Goal: Navigation & Orientation: Understand site structure

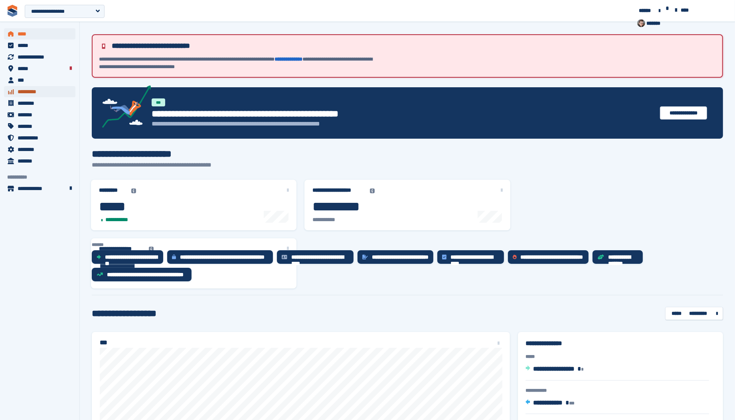
click at [34, 90] on span "*********" at bounding box center [42, 91] width 48 height 11
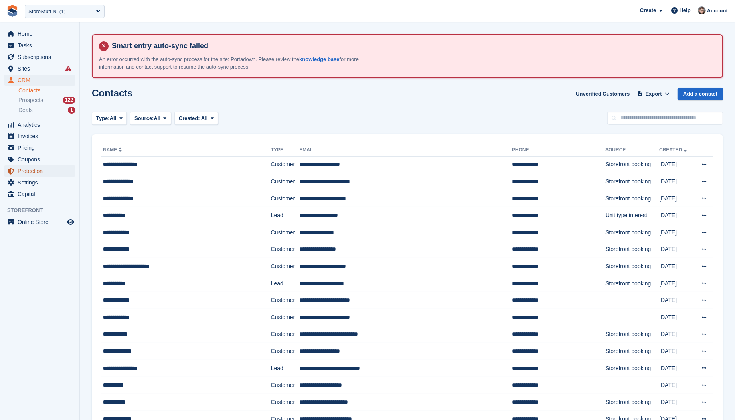
click at [39, 173] on span "Protection" at bounding box center [42, 171] width 48 height 11
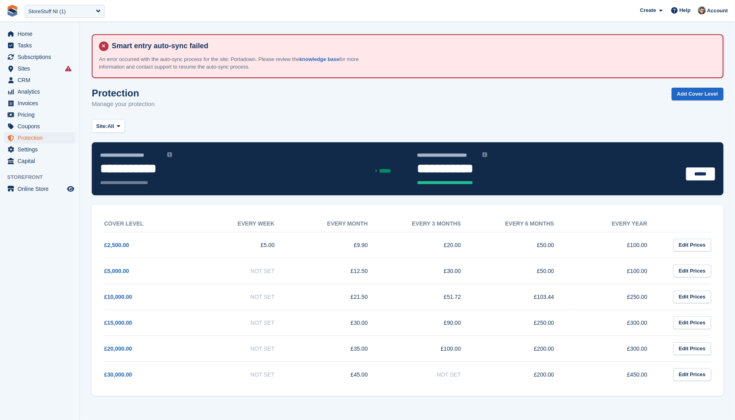
click at [223, 247] on td "£5.00" at bounding box center [243, 245] width 93 height 26
click at [128, 243] on link "£2,500.00" at bounding box center [116, 245] width 25 height 6
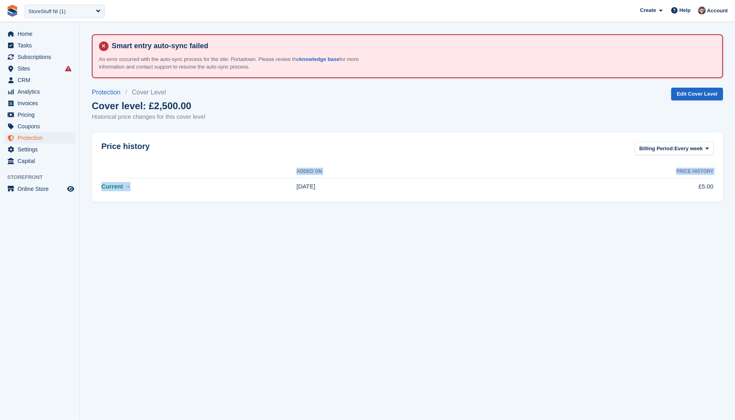
drag, startPoint x: 140, startPoint y: 183, endPoint x: 97, endPoint y: 184, distance: 43.9
click at [97, 184] on div "Price history Billing Period: Every week Every week Every month Every 3 months …" at bounding box center [407, 166] width 631 height 69
copy div "Added On Price history Current →"
click at [164, 251] on section "Smart entry auto-sync failed An error occurred with the auto-sync process for t…" at bounding box center [407, 210] width 655 height 420
drag, startPoint x: 134, startPoint y: 186, endPoint x: 124, endPoint y: 186, distance: 9.6
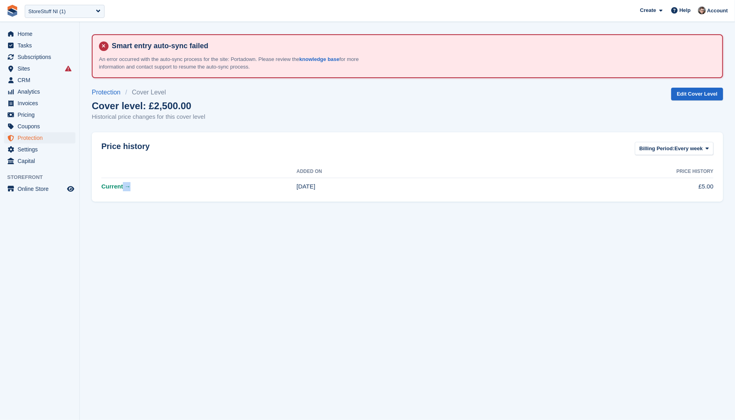
click at [124, 186] on td "Current →" at bounding box center [198, 187] width 195 height 18
copy strong "→"
click at [270, 324] on section "Smart entry auto-sync failed An error occurred with the auto-sync process for t…" at bounding box center [407, 210] width 655 height 420
click at [43, 72] on span "Sites" at bounding box center [42, 68] width 48 height 11
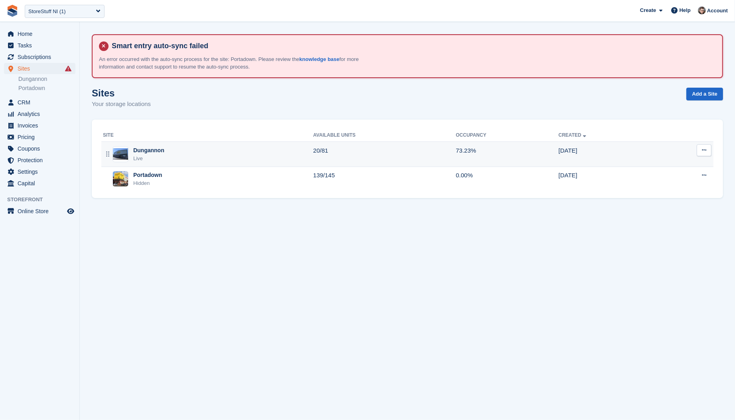
click at [204, 152] on div "Dungannon Live" at bounding box center [208, 154] width 210 height 16
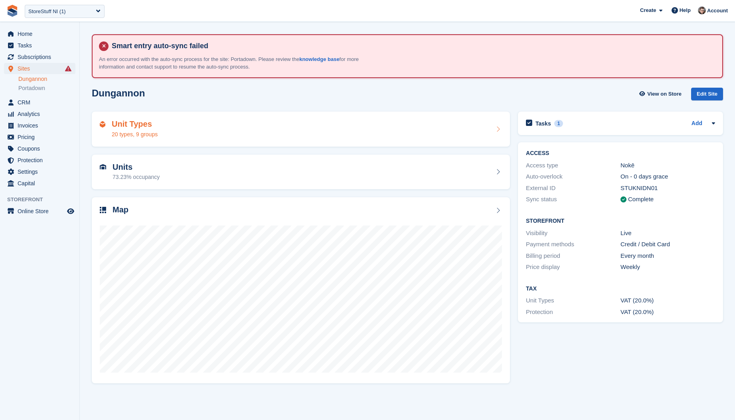
click at [194, 129] on div "Unit Types 20 types, 9 groups" at bounding box center [301, 129] width 402 height 19
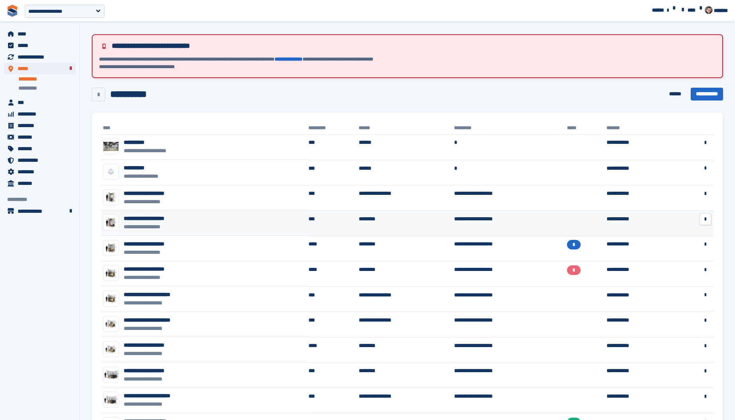
click at [218, 233] on td "**********" at bounding box center [204, 224] width 207 height 26
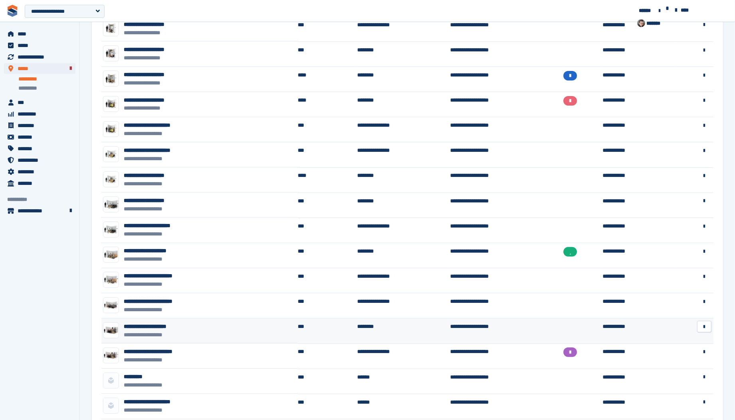
scroll to position [235, 0]
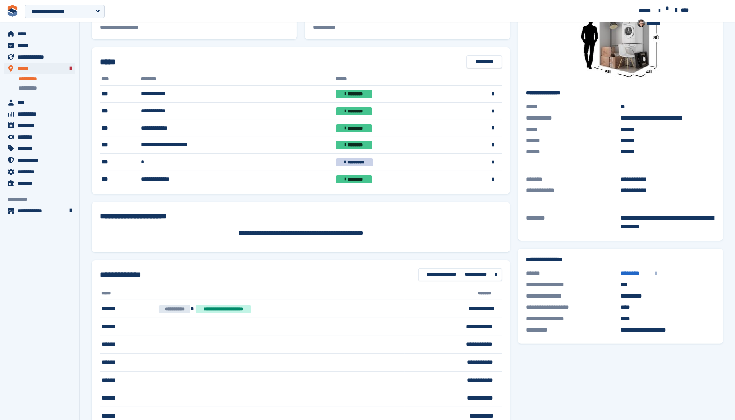
scroll to position [148, 0]
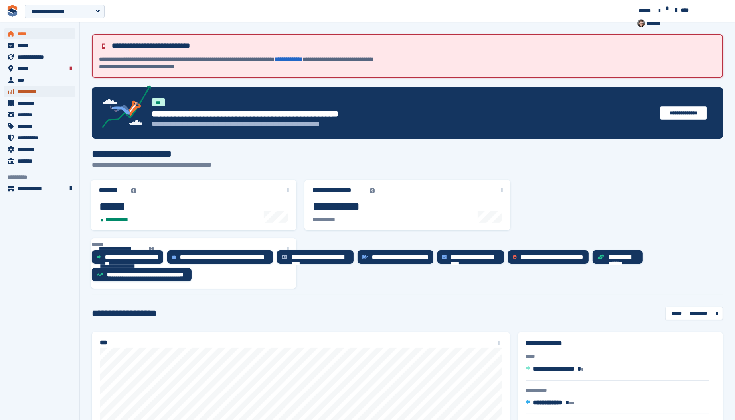
click at [36, 89] on span "*********" at bounding box center [42, 91] width 48 height 11
